Goal: Transaction & Acquisition: Download file/media

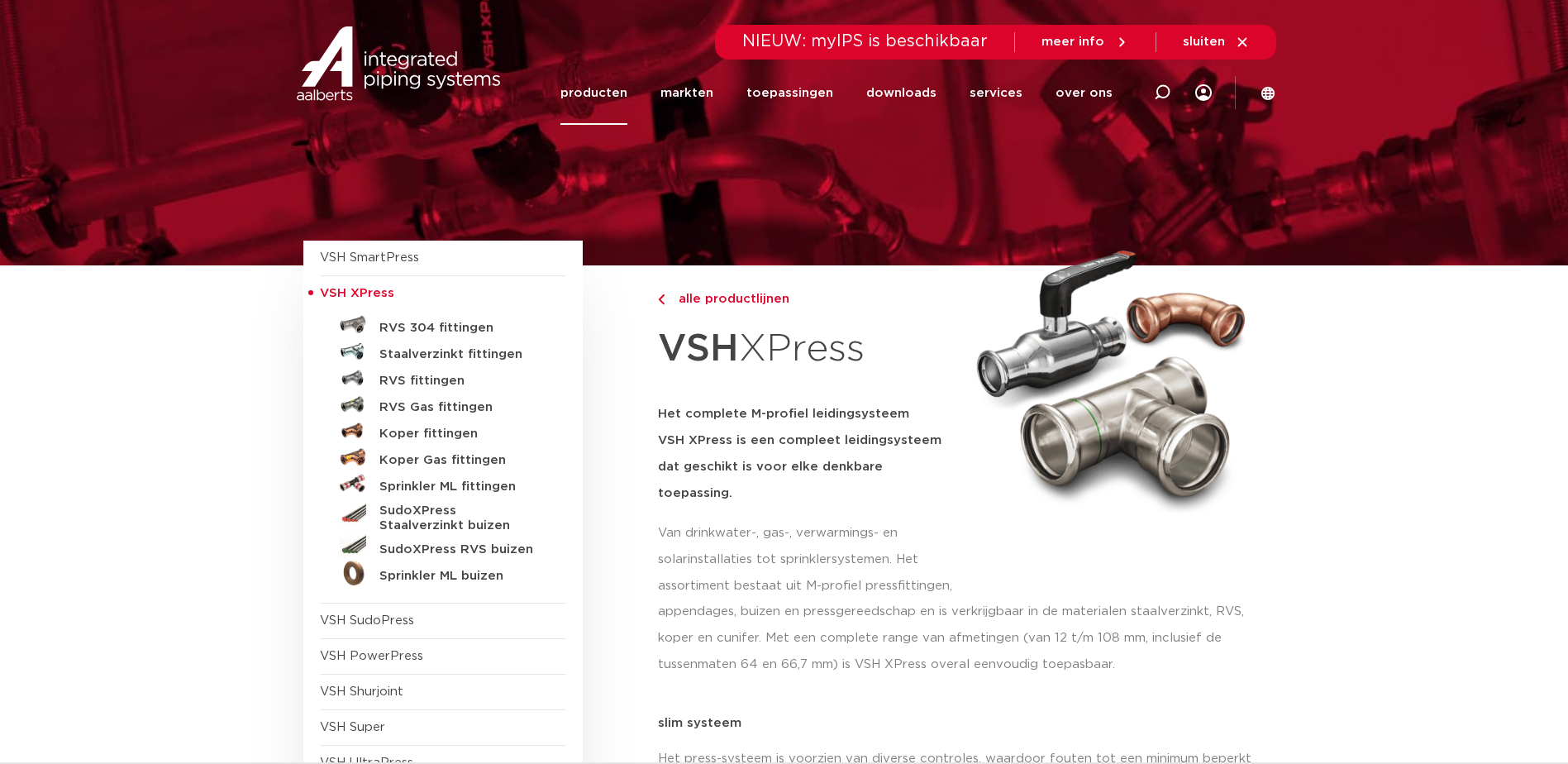
click at [404, 424] on link "Koper fittingen" at bounding box center [443, 431] width 247 height 27
click at [410, 433] on h5 "Koper fittingen" at bounding box center [461, 434] width 164 height 15
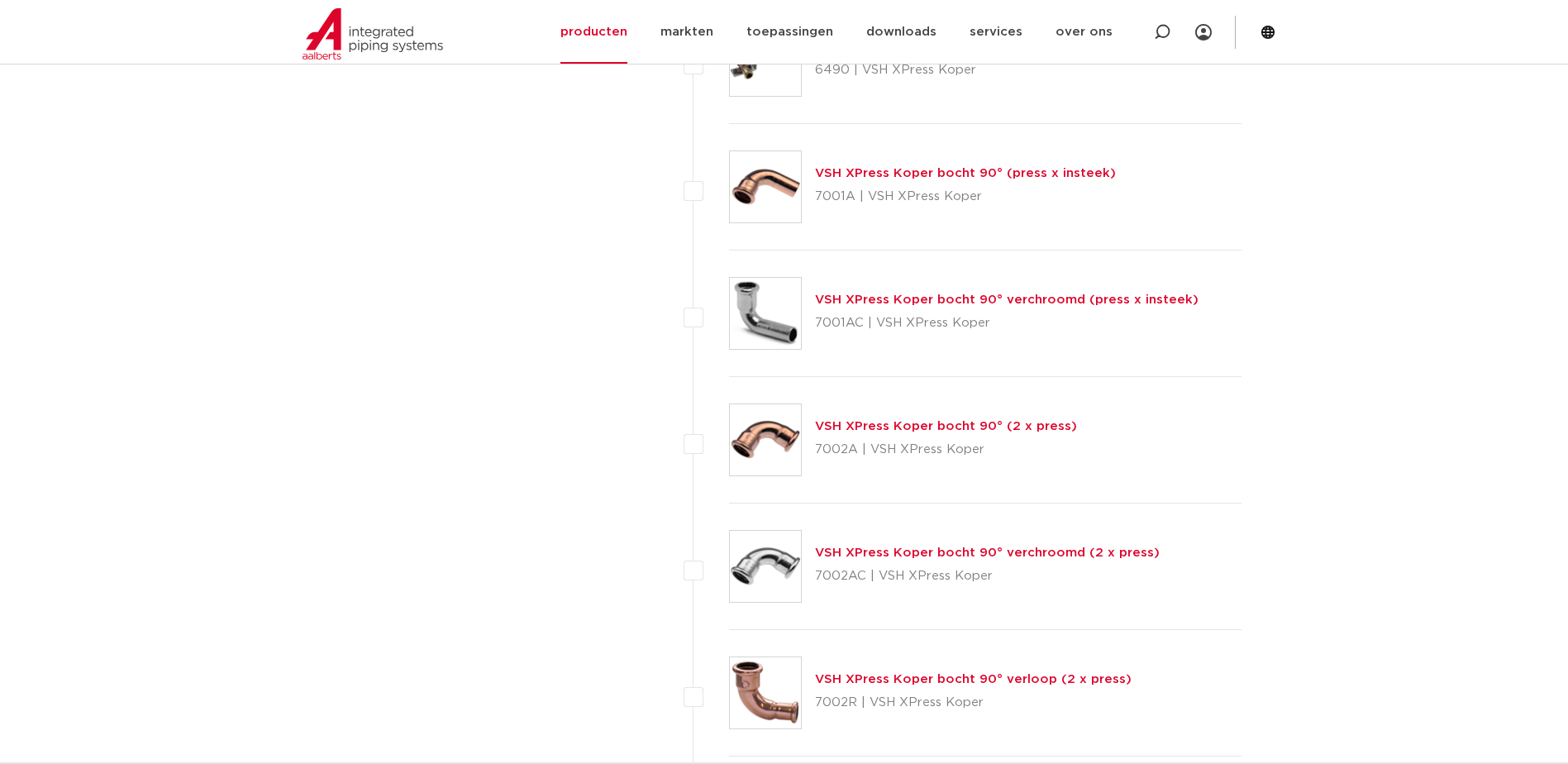
scroll to position [3003, 0]
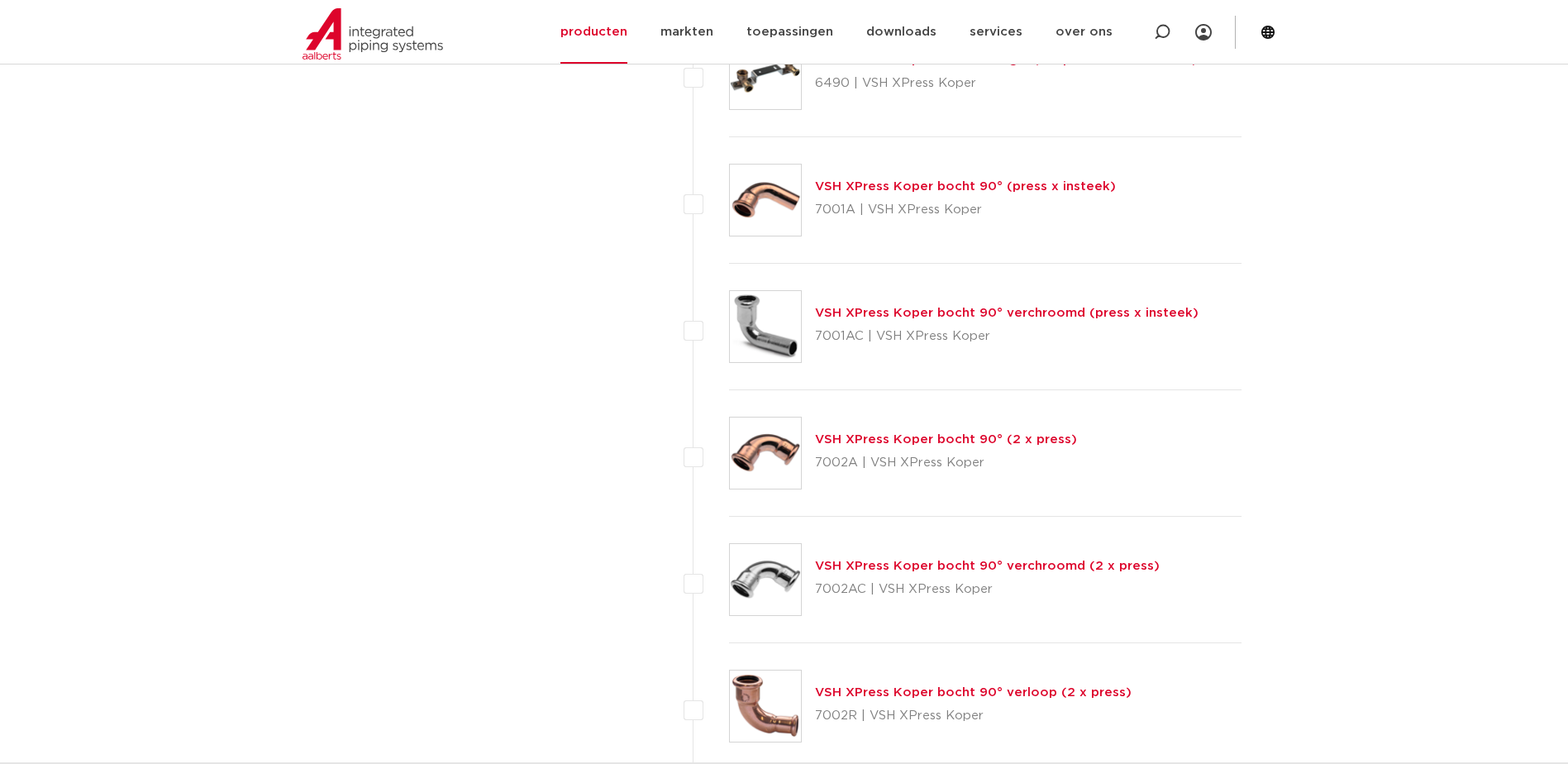
click at [891, 438] on link "VSH XPress Koper bocht 90° (2 x press)" at bounding box center [946, 439] width 262 height 12
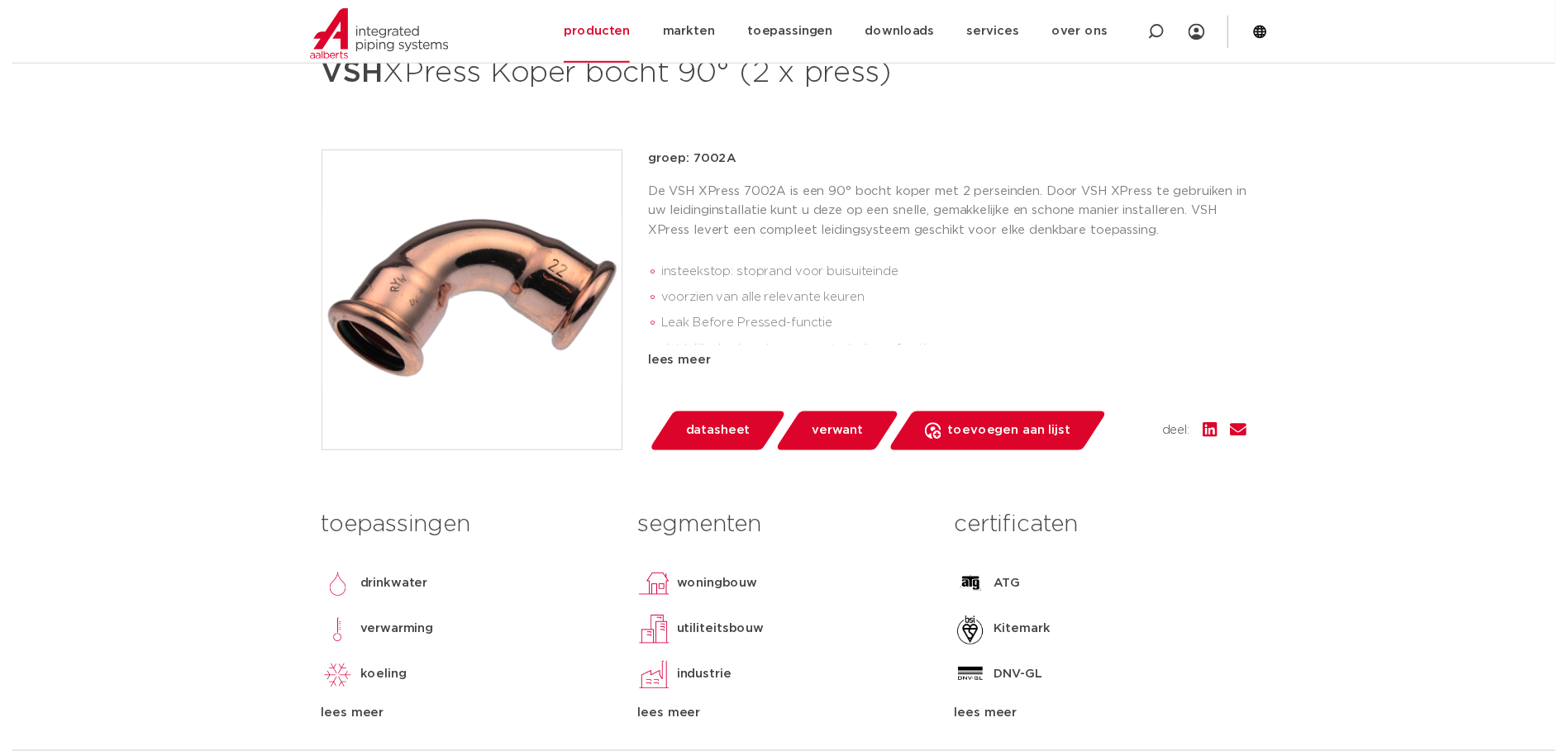
scroll to position [275, 0]
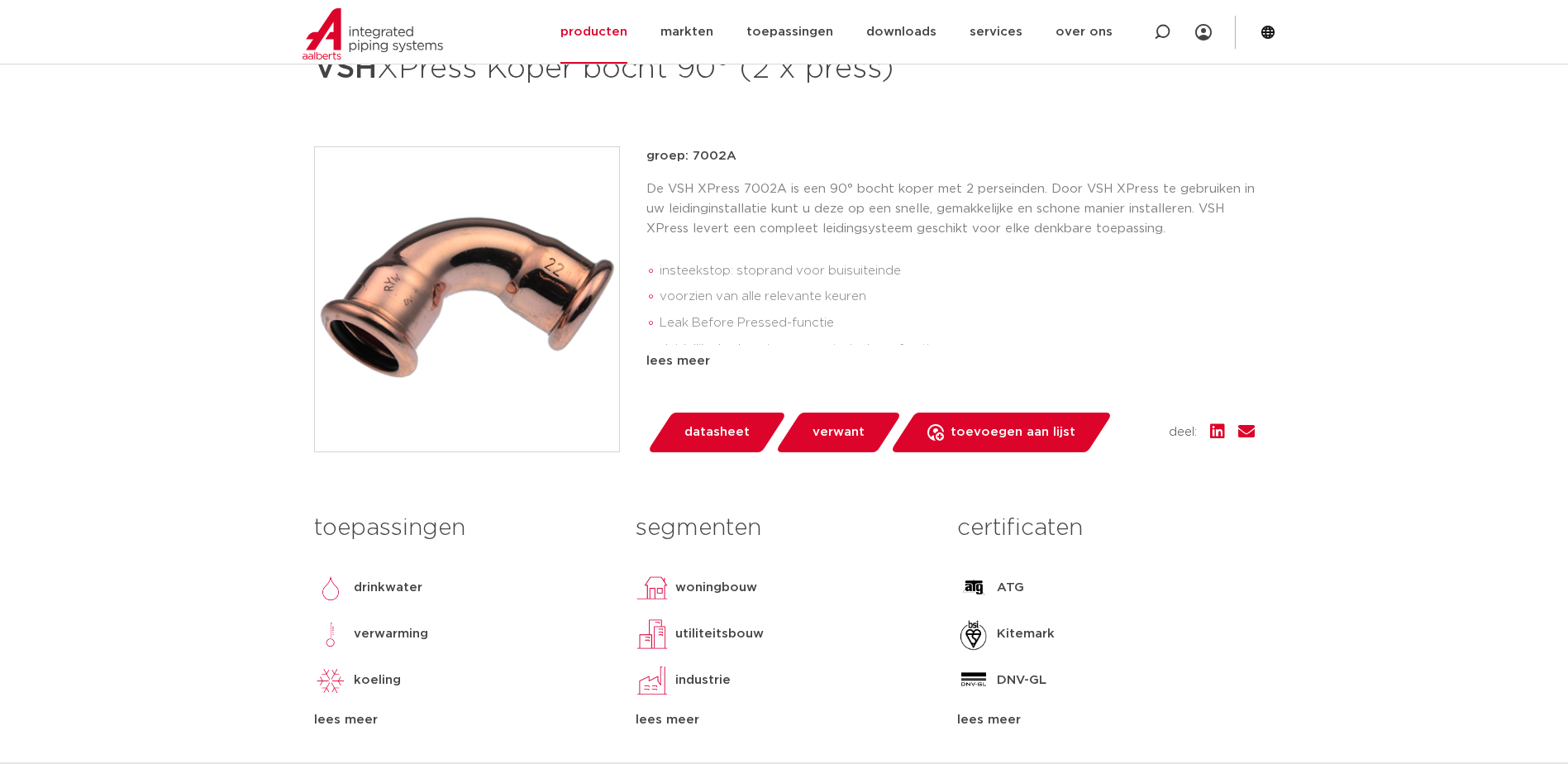
click at [722, 431] on span "datasheet" at bounding box center [717, 432] width 66 height 27
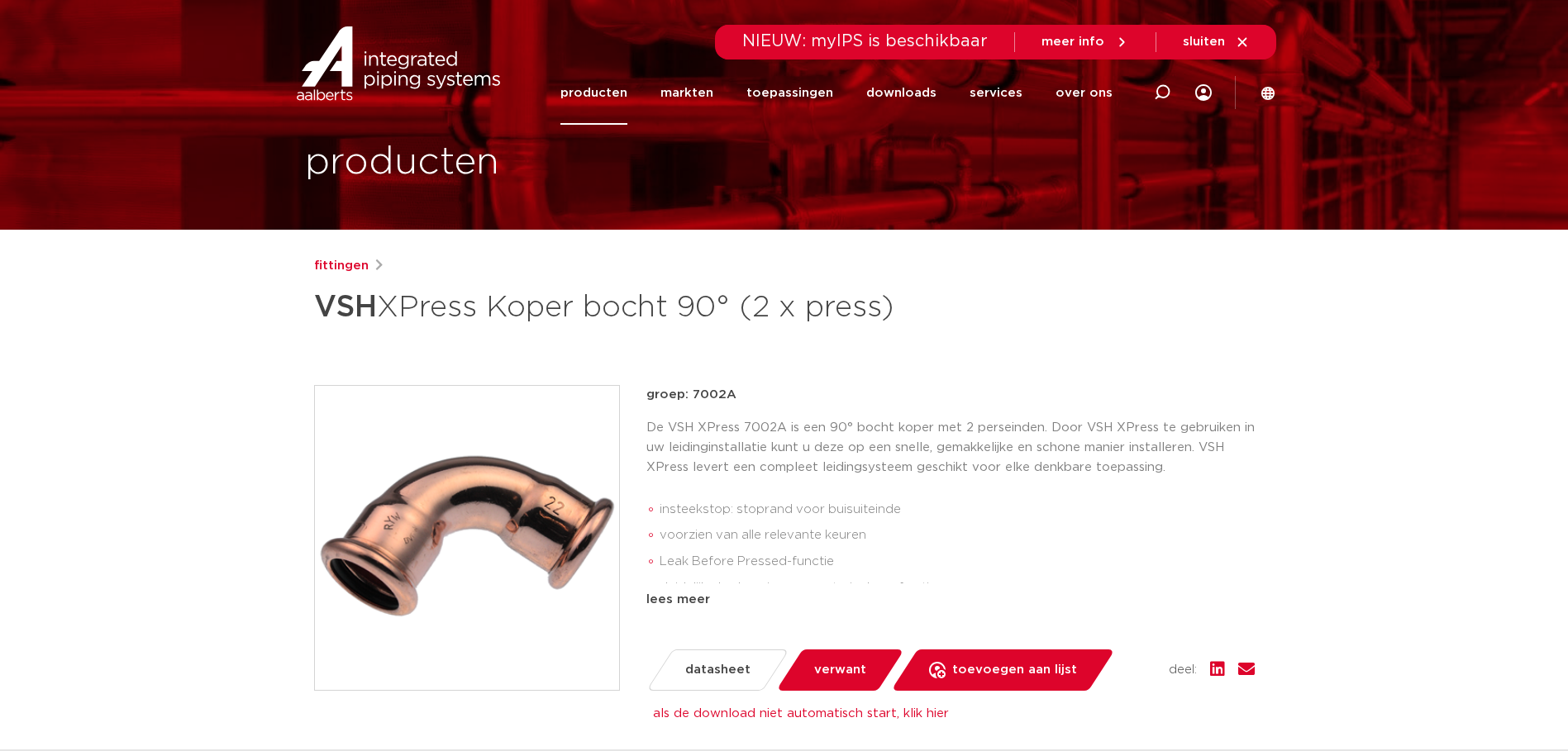
scroll to position [0, 0]
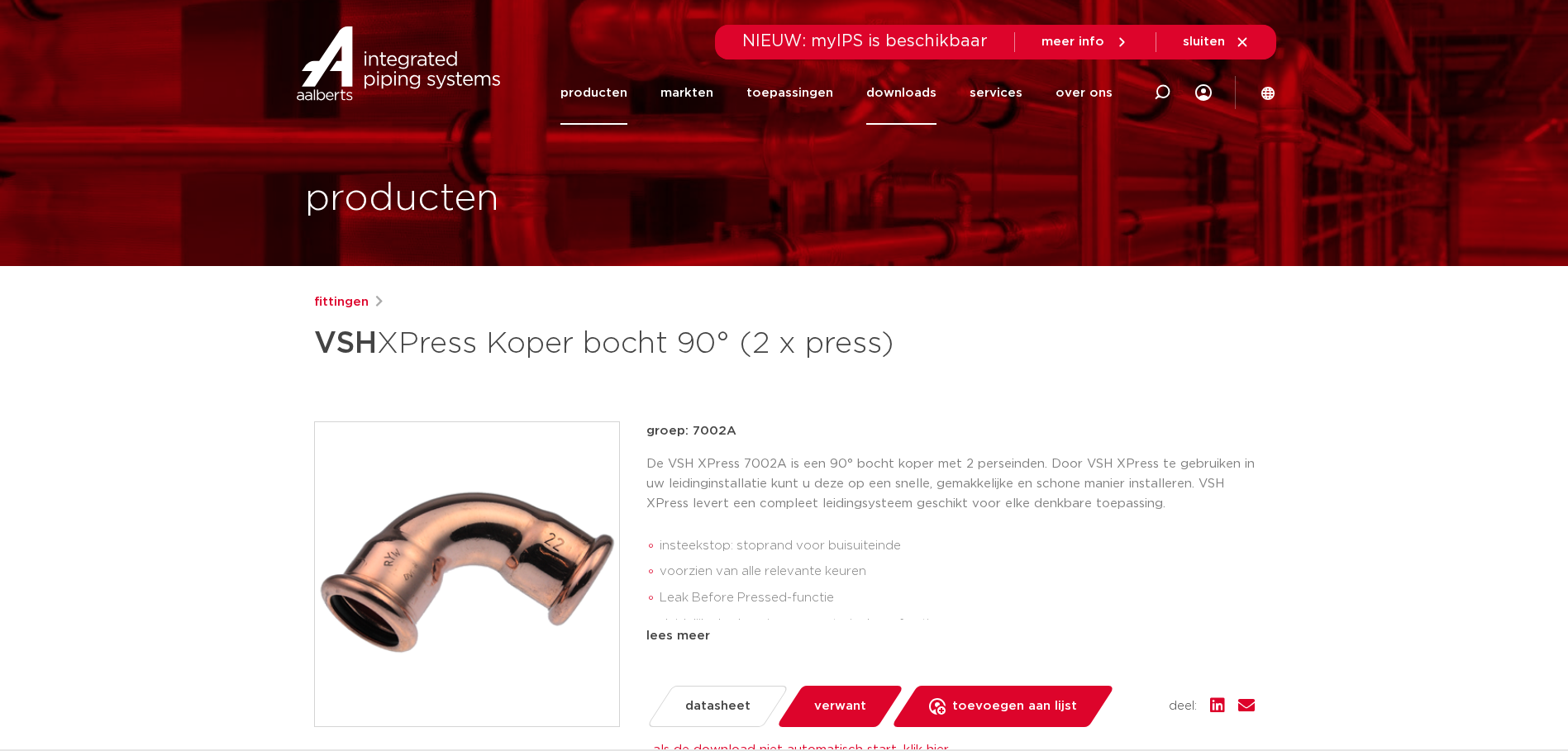
click at [888, 91] on link "downloads" at bounding box center [902, 92] width 70 height 64
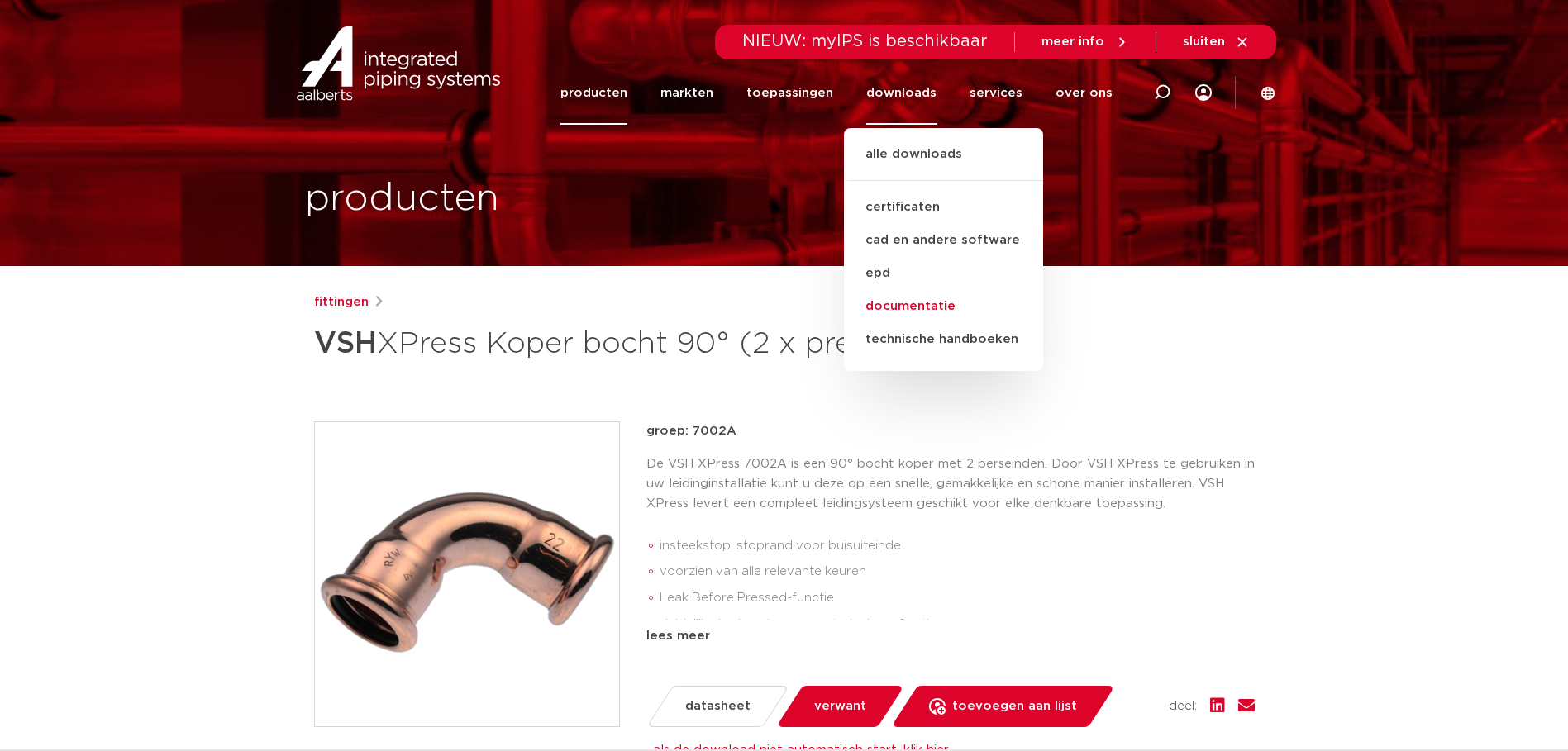
click at [924, 306] on link "documentatie" at bounding box center [944, 307] width 200 height 33
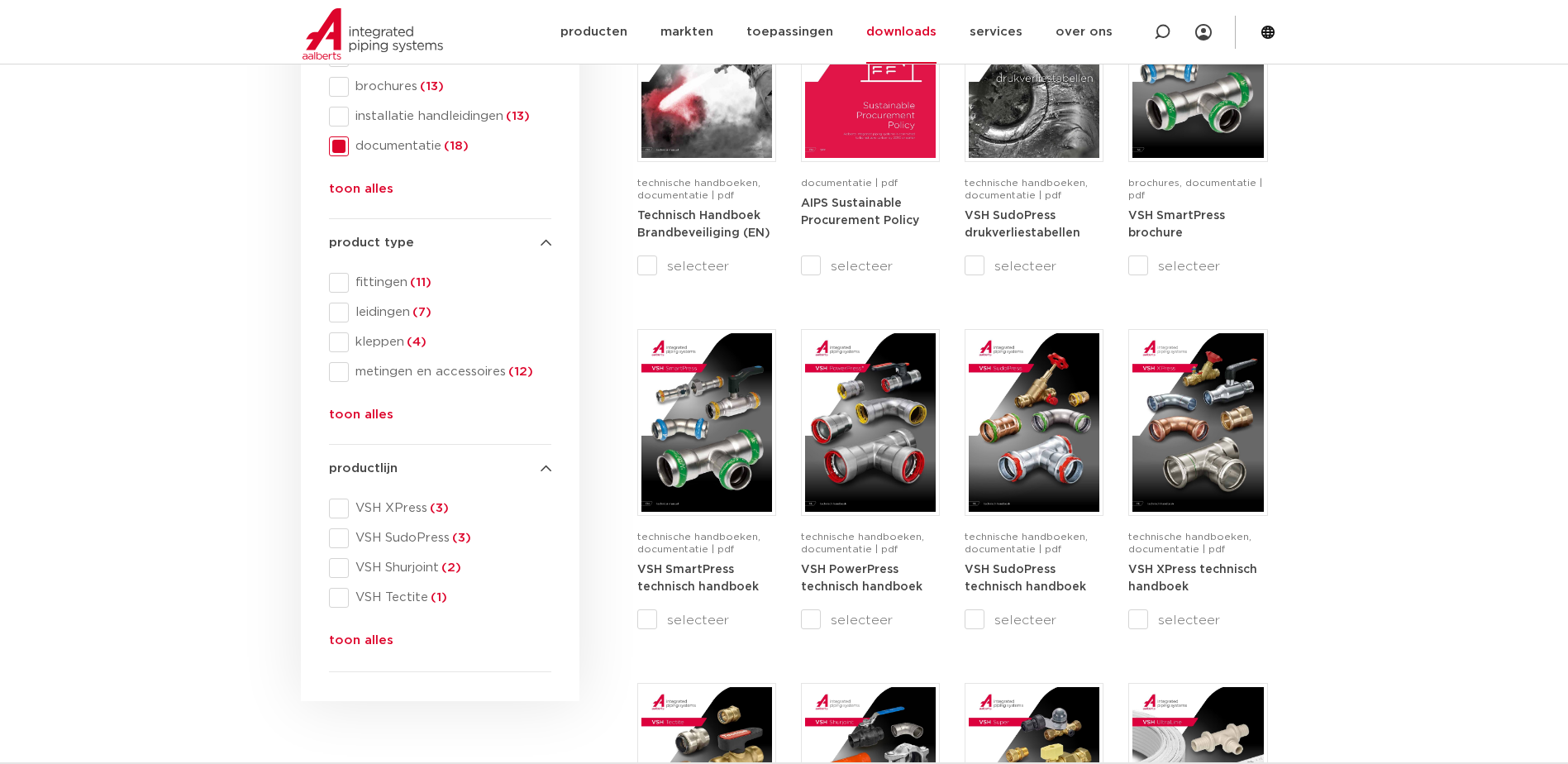
scroll to position [386, 0]
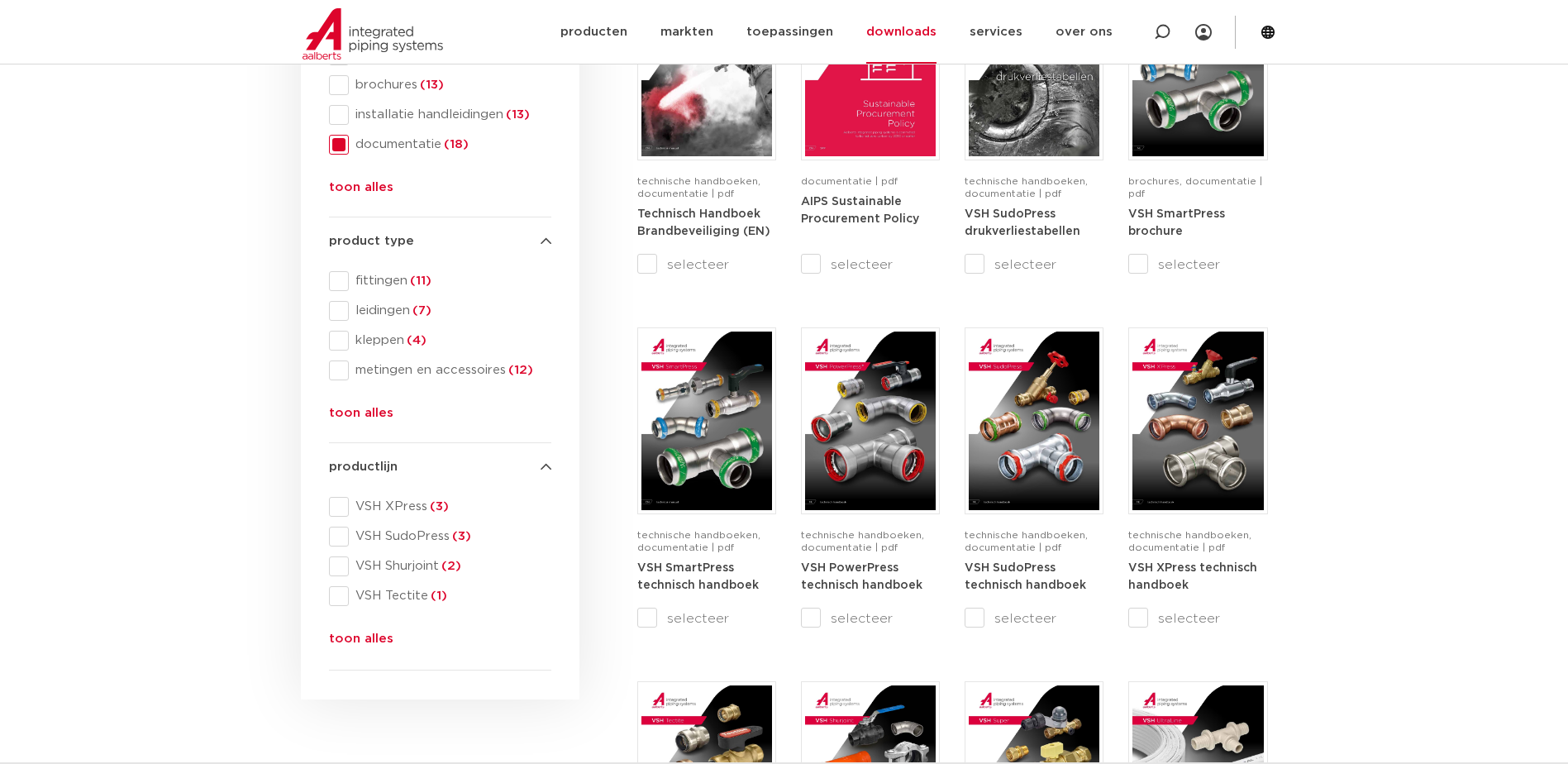
click at [358, 642] on button "toon alles" at bounding box center [361, 642] width 65 height 27
click at [342, 513] on span at bounding box center [338, 506] width 19 height 19
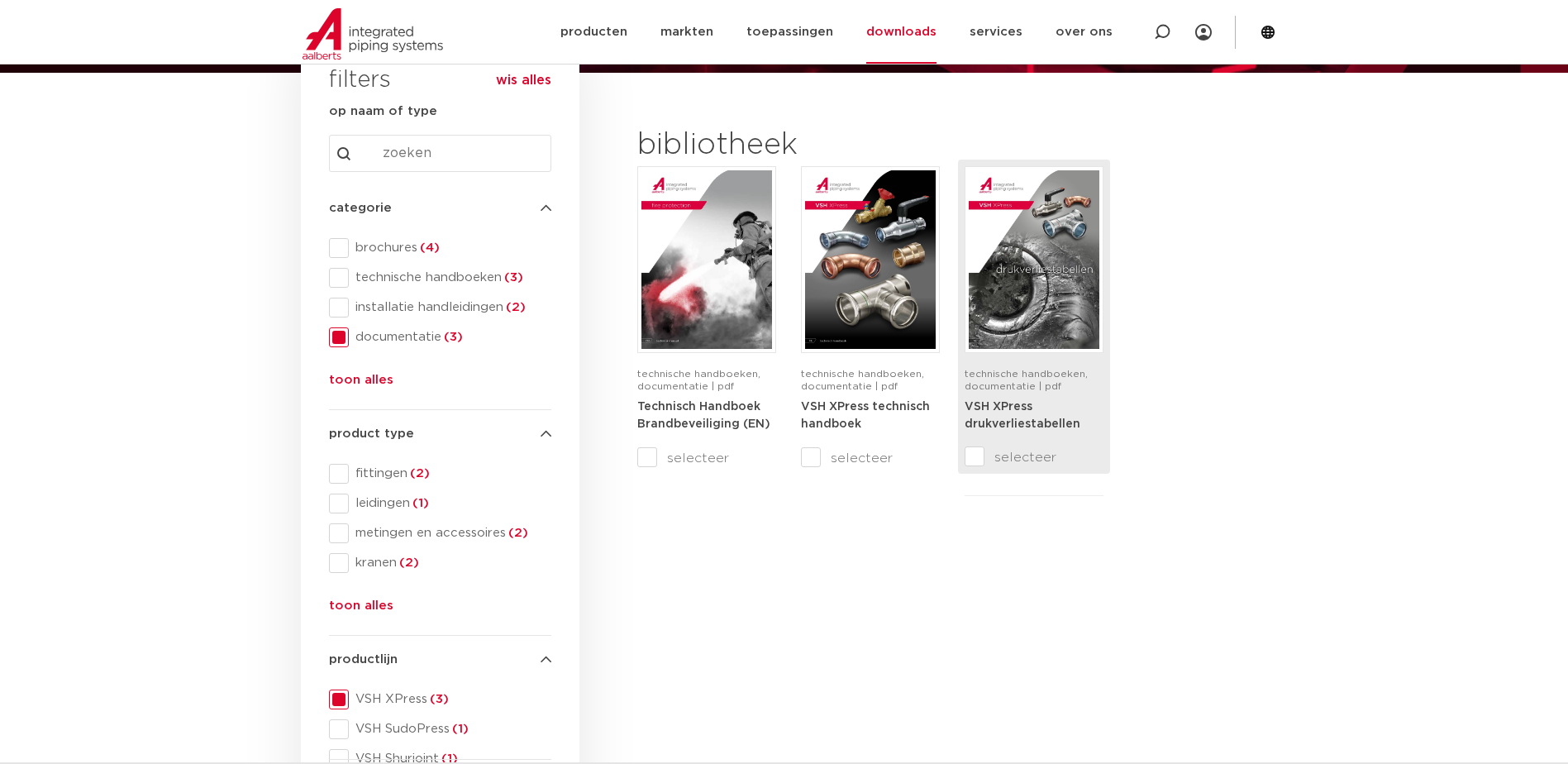
scroll to position [192, 0]
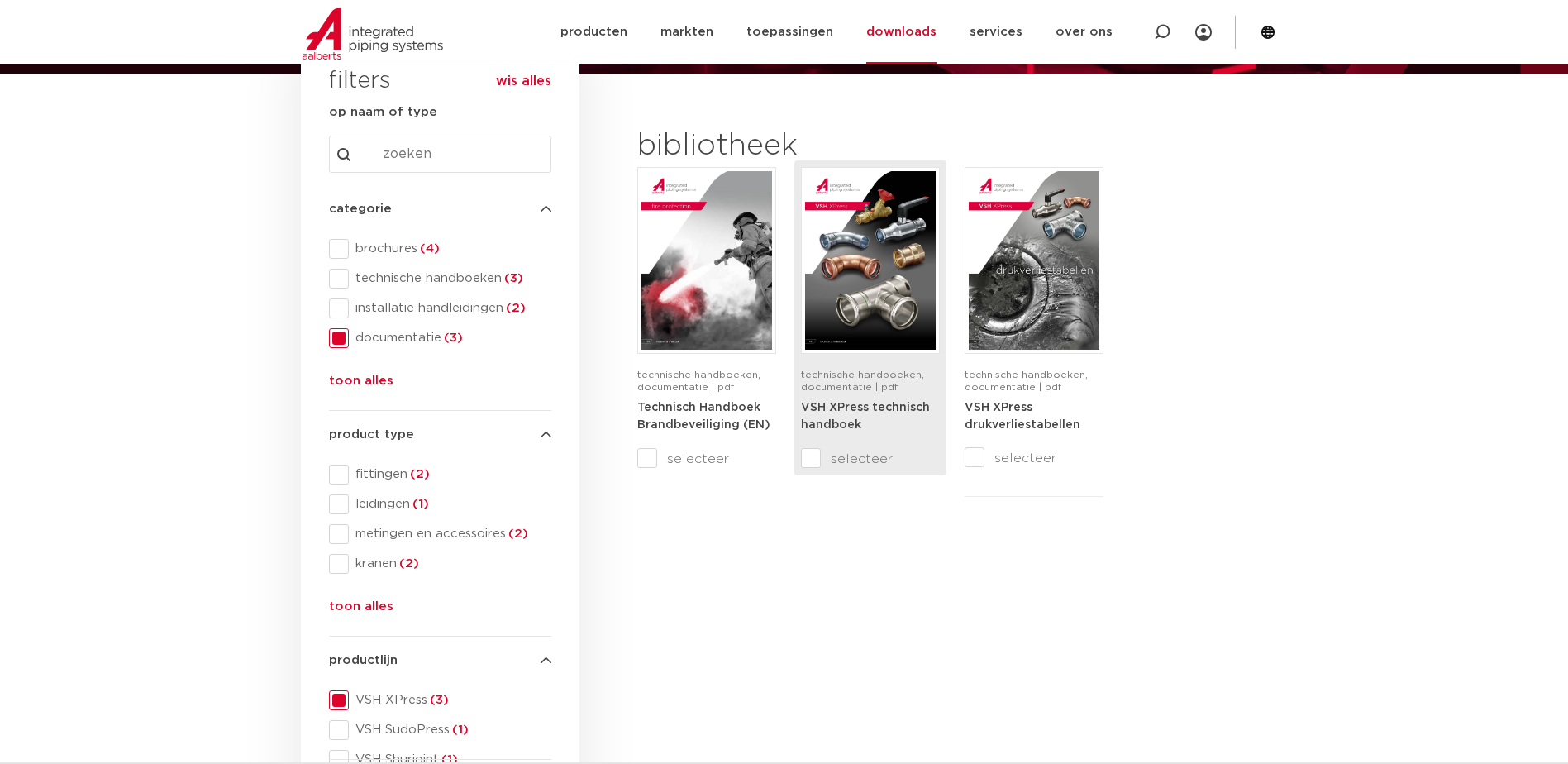
click at [884, 398] on div "VSH XPress technisch handboek" at bounding box center [870, 423] width 139 height 50
click at [805, 461] on input "selecteer" at bounding box center [835, 458] width 69 height 19
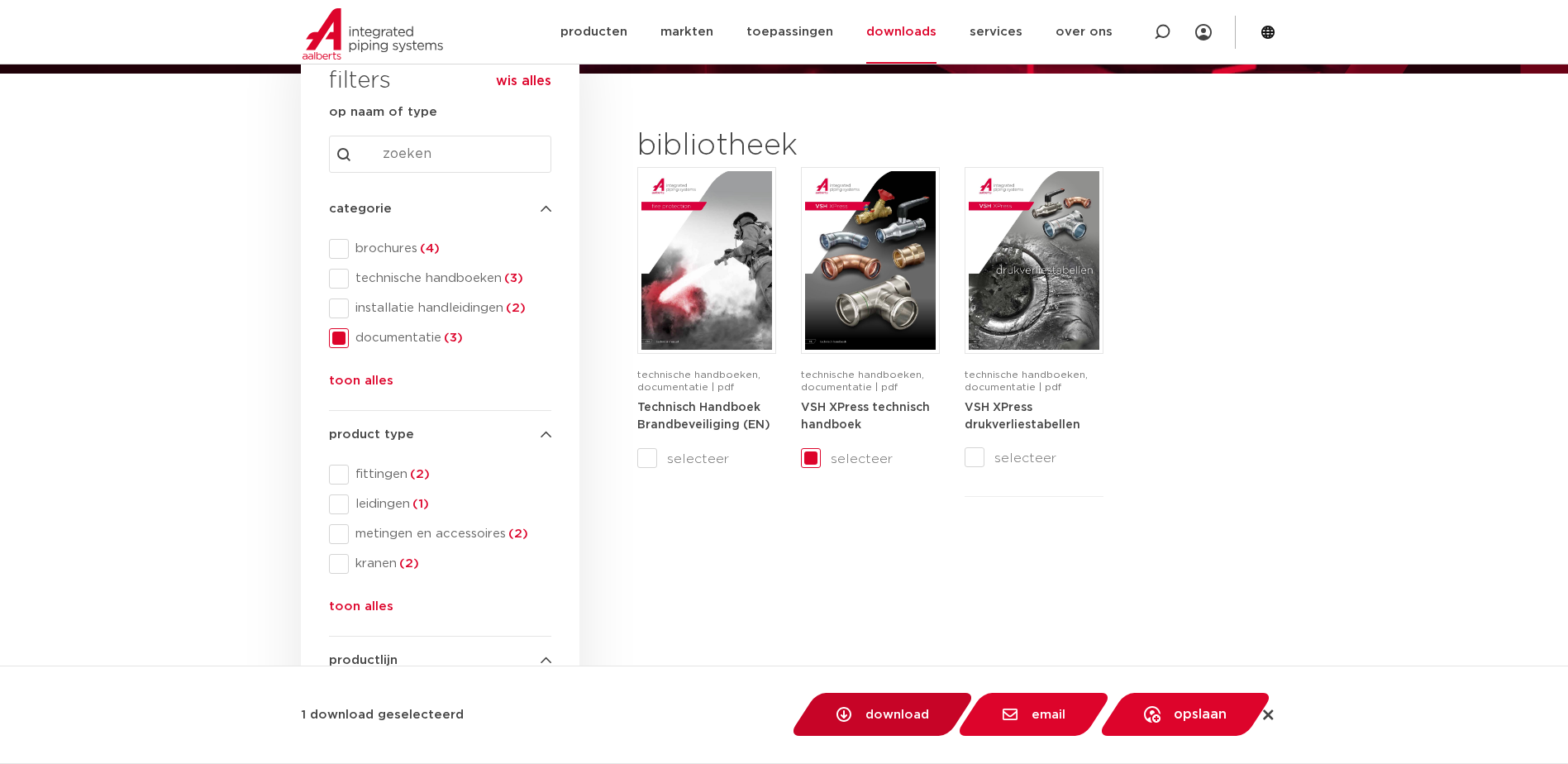
click at [894, 714] on span "download" at bounding box center [897, 714] width 64 height 12
checkbox input "false"
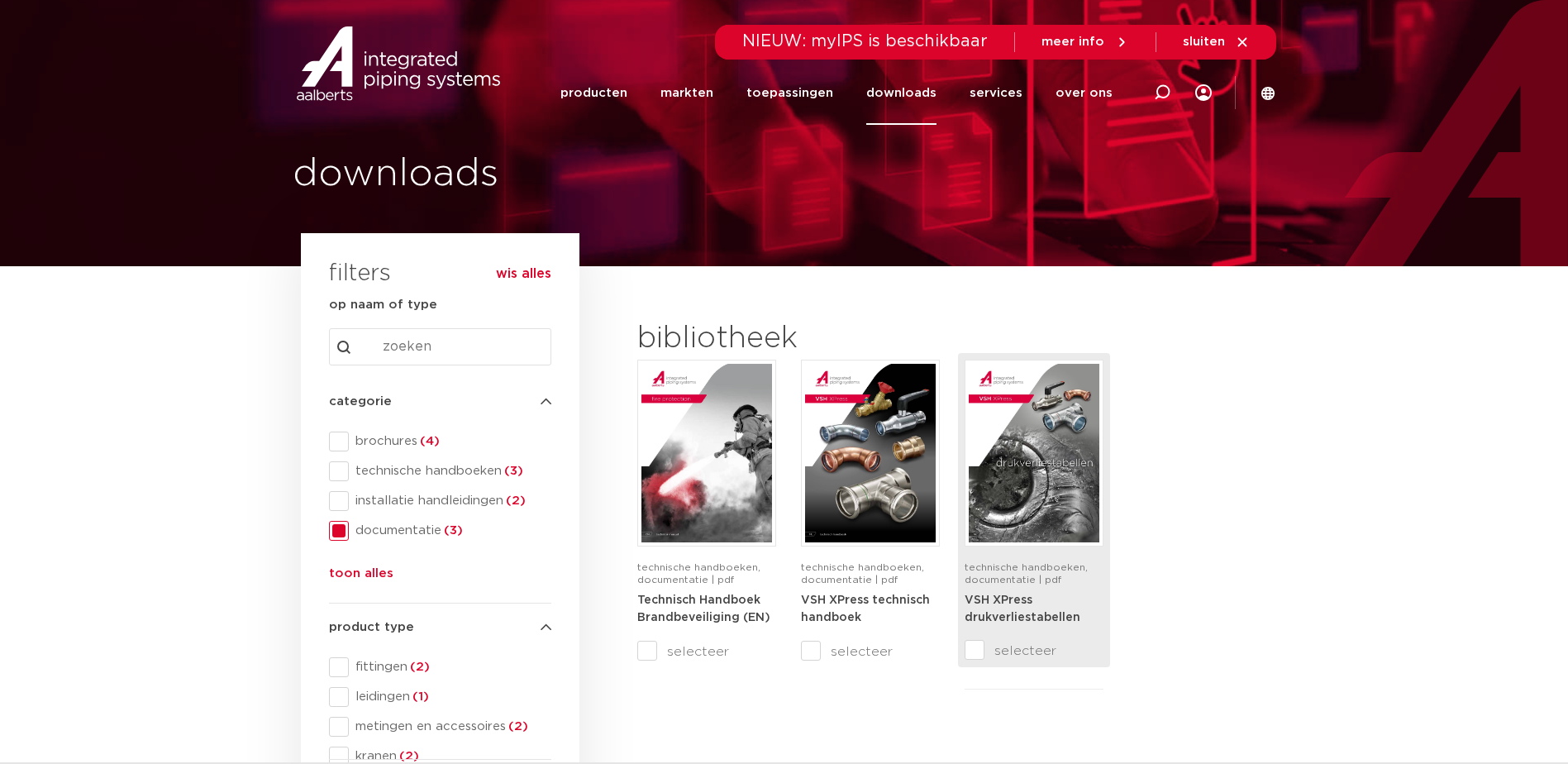
click at [1036, 522] on img at bounding box center [1034, 453] width 130 height 178
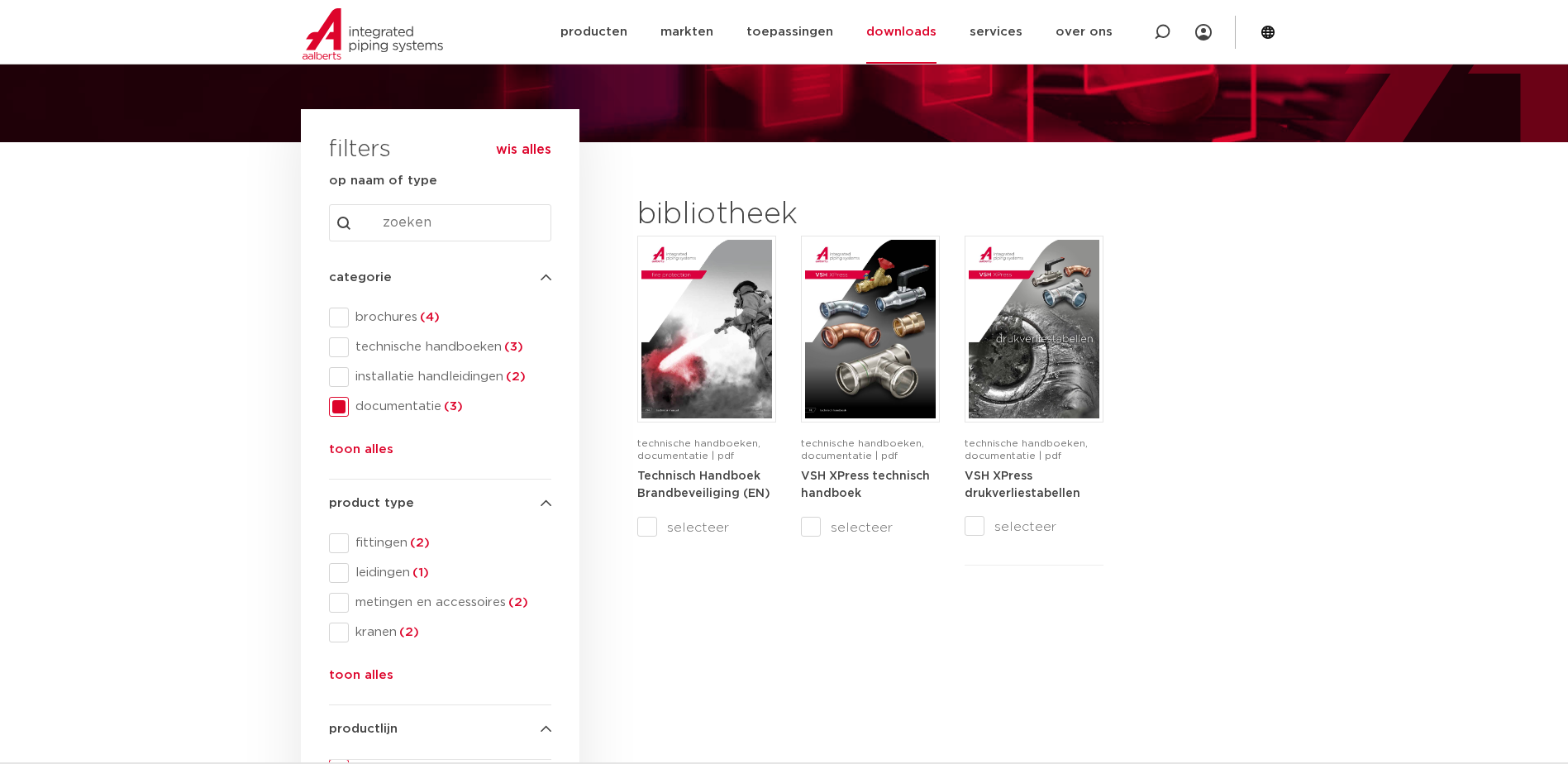
scroll to position [138, 0]
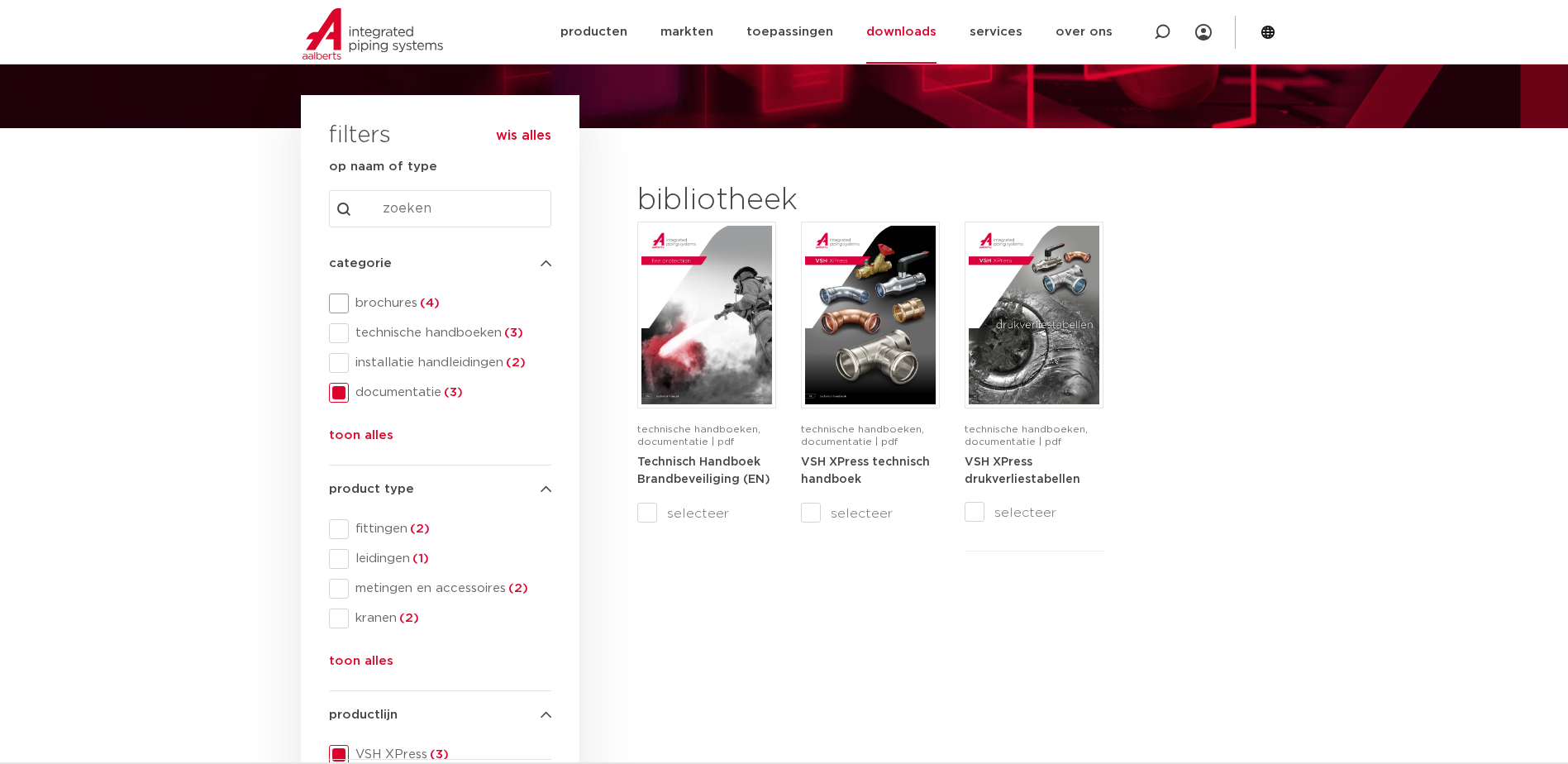
click at [346, 295] on span at bounding box center [338, 303] width 19 height 19
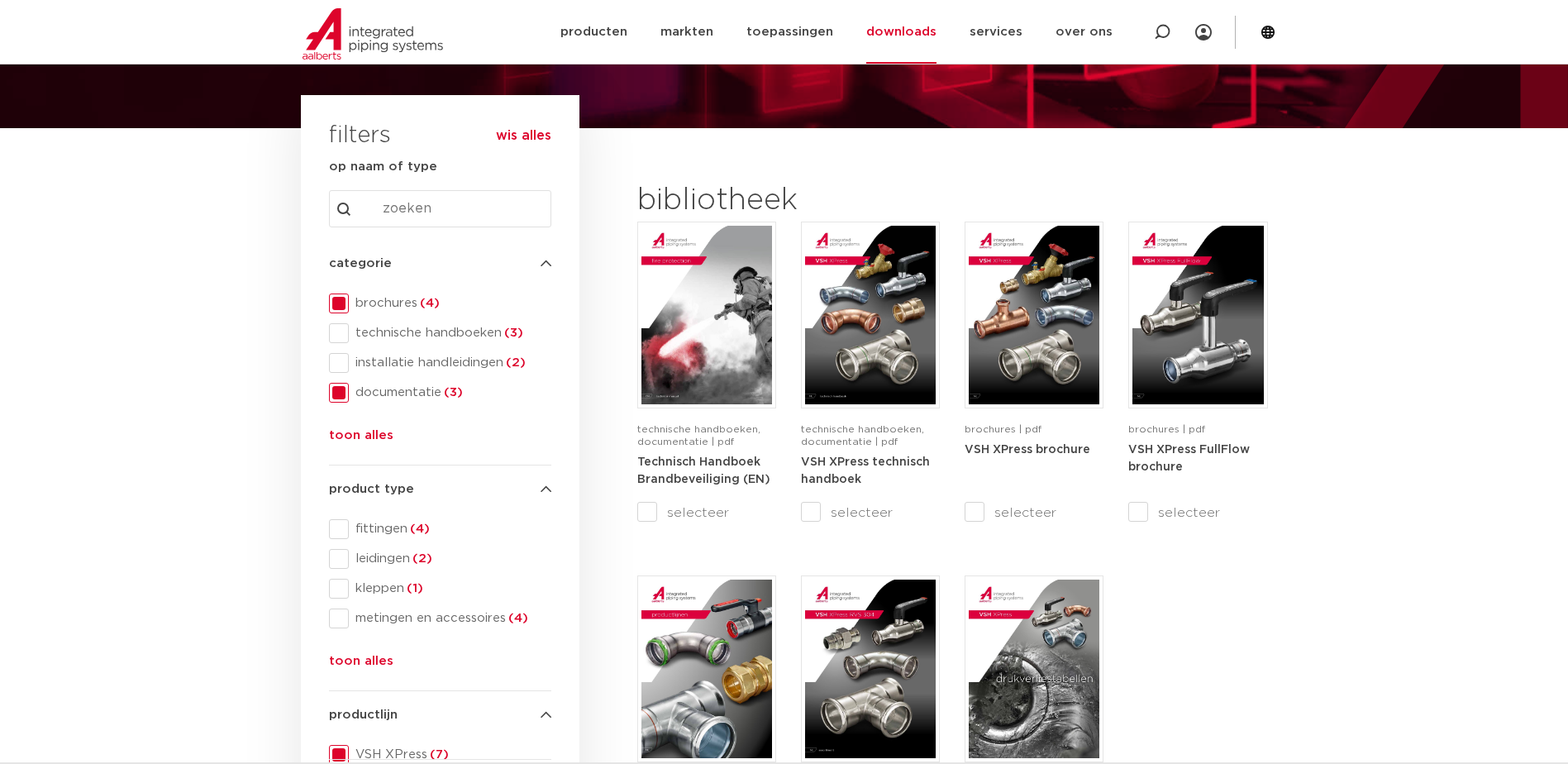
click at [338, 395] on span at bounding box center [338, 392] width 19 height 19
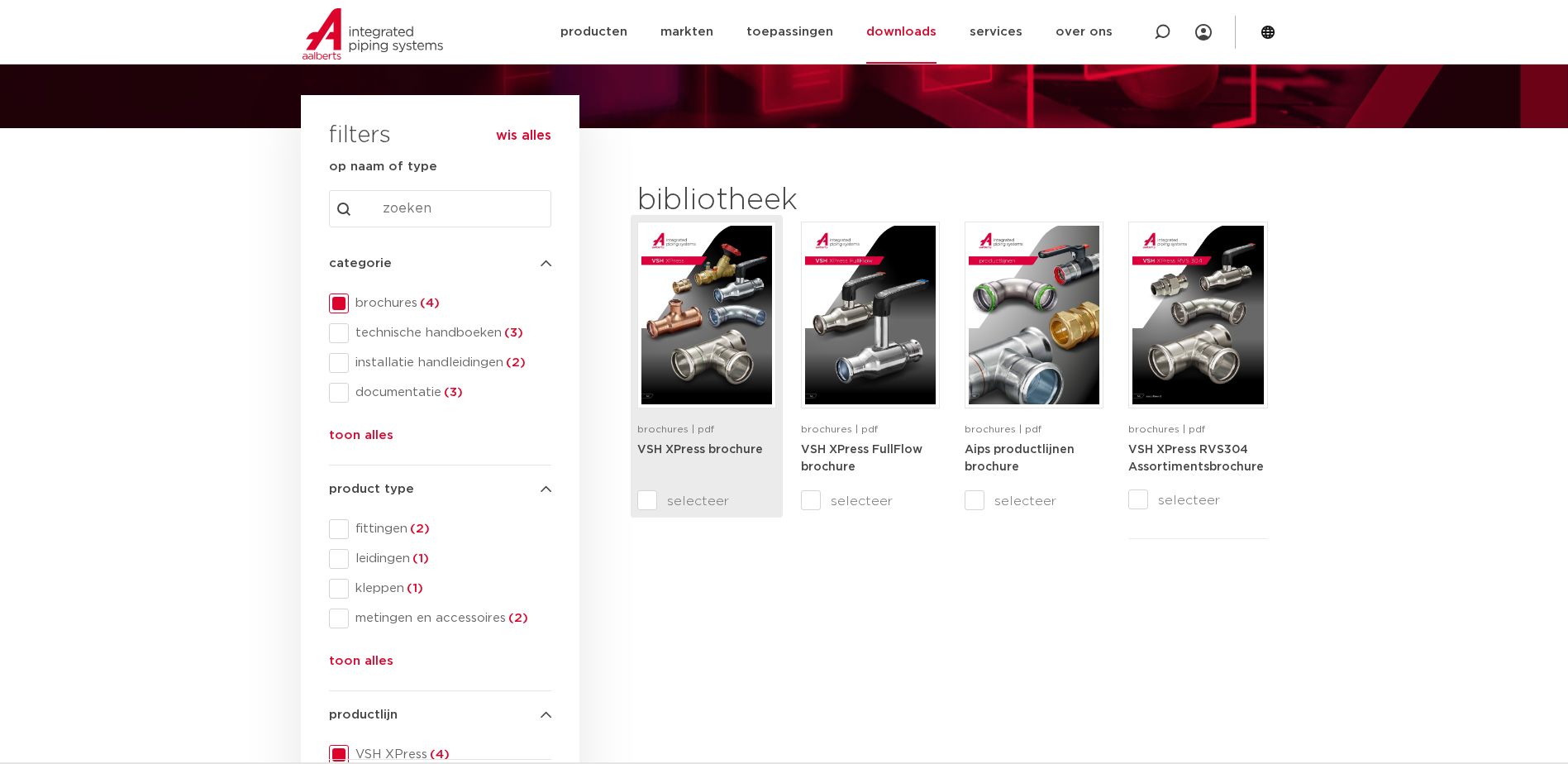
click at [645, 500] on input "selecteer" at bounding box center [672, 500] width 69 height 19
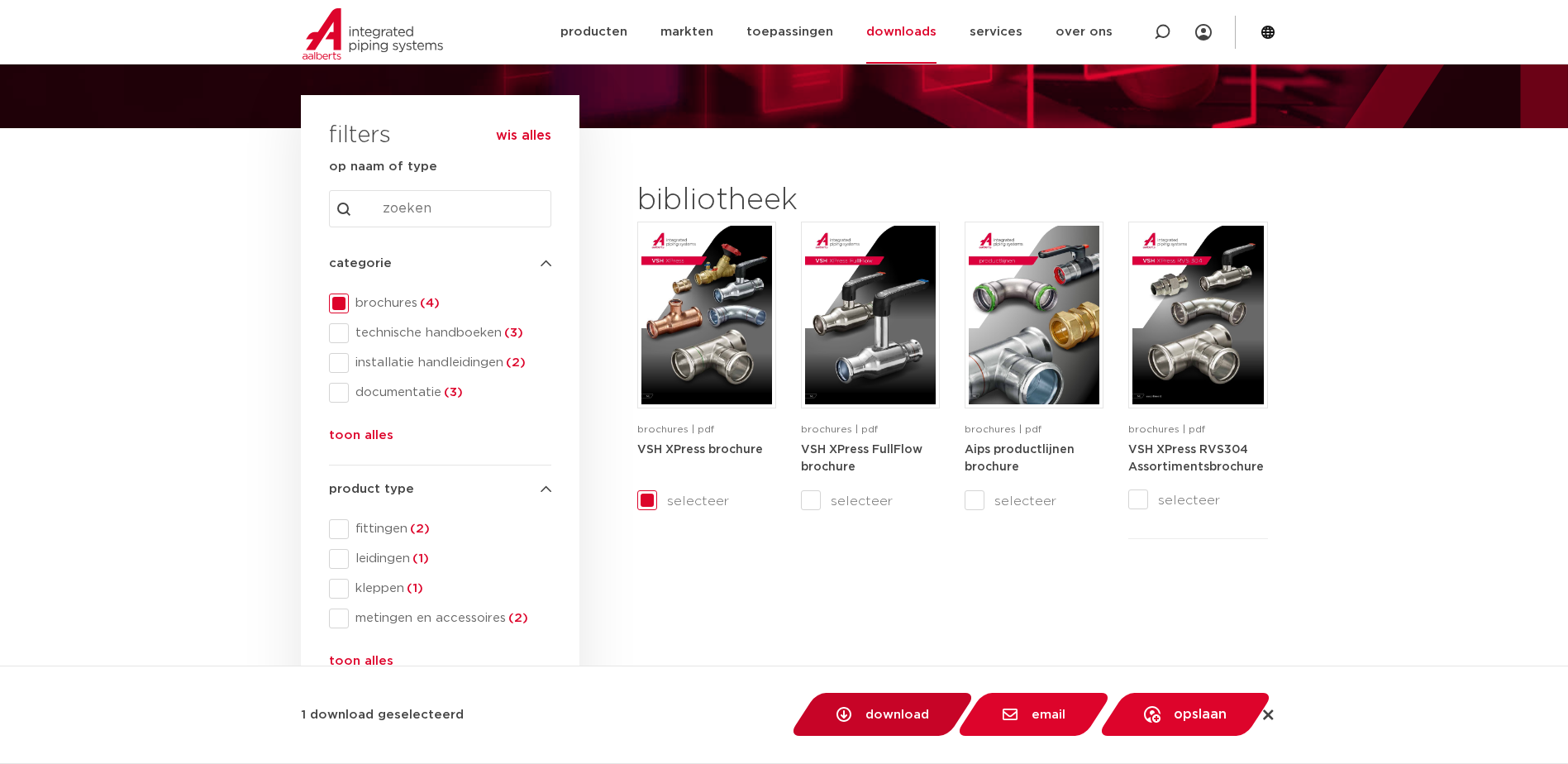
click at [911, 722] on link "download" at bounding box center [882, 714] width 188 height 43
checkbox input "false"
